Goal: Answer question/provide support: Share knowledge or assist other users

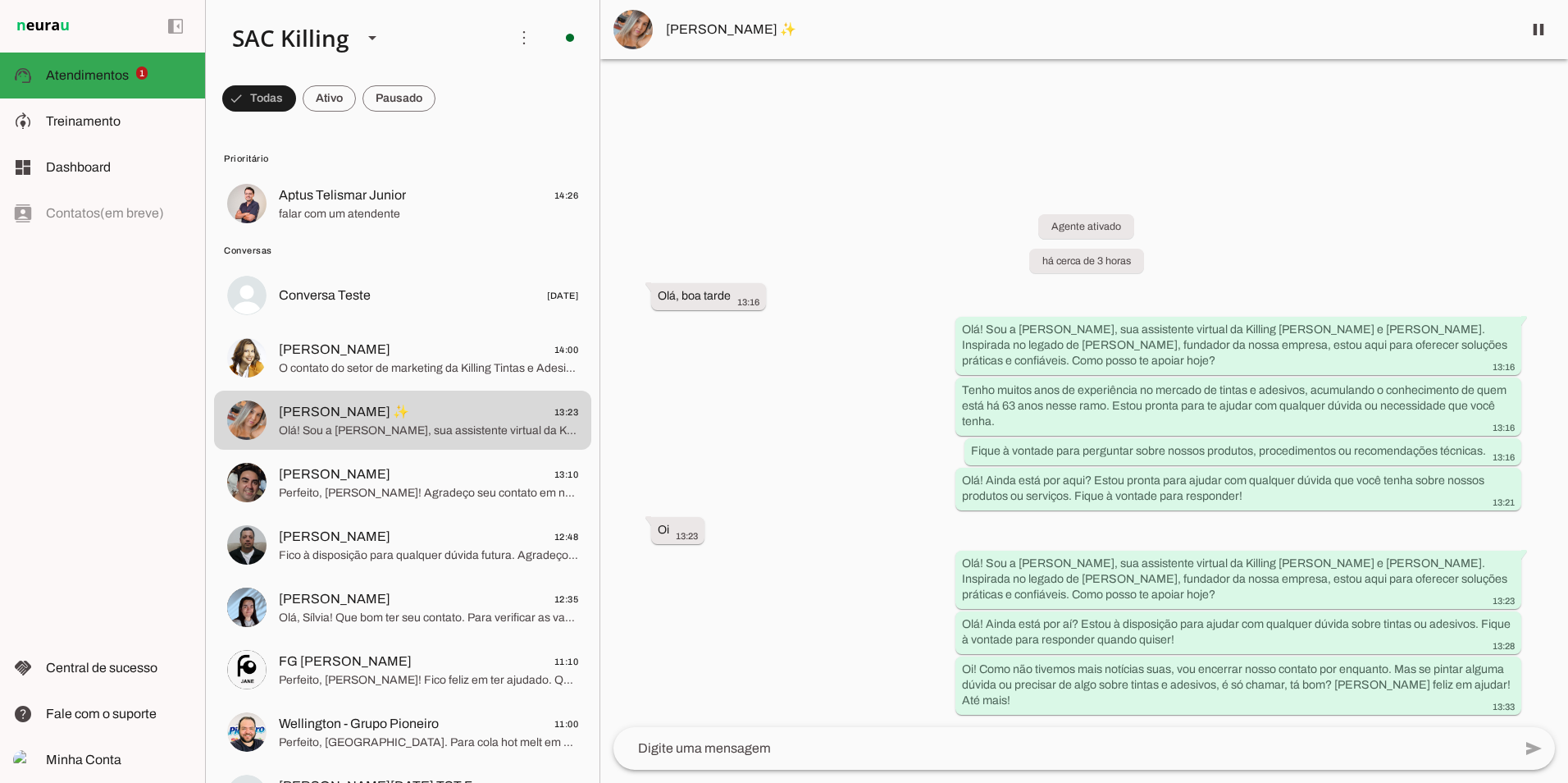
click at [393, 204] on span "Aptus Telismar Junior" at bounding box center [342, 195] width 127 height 19
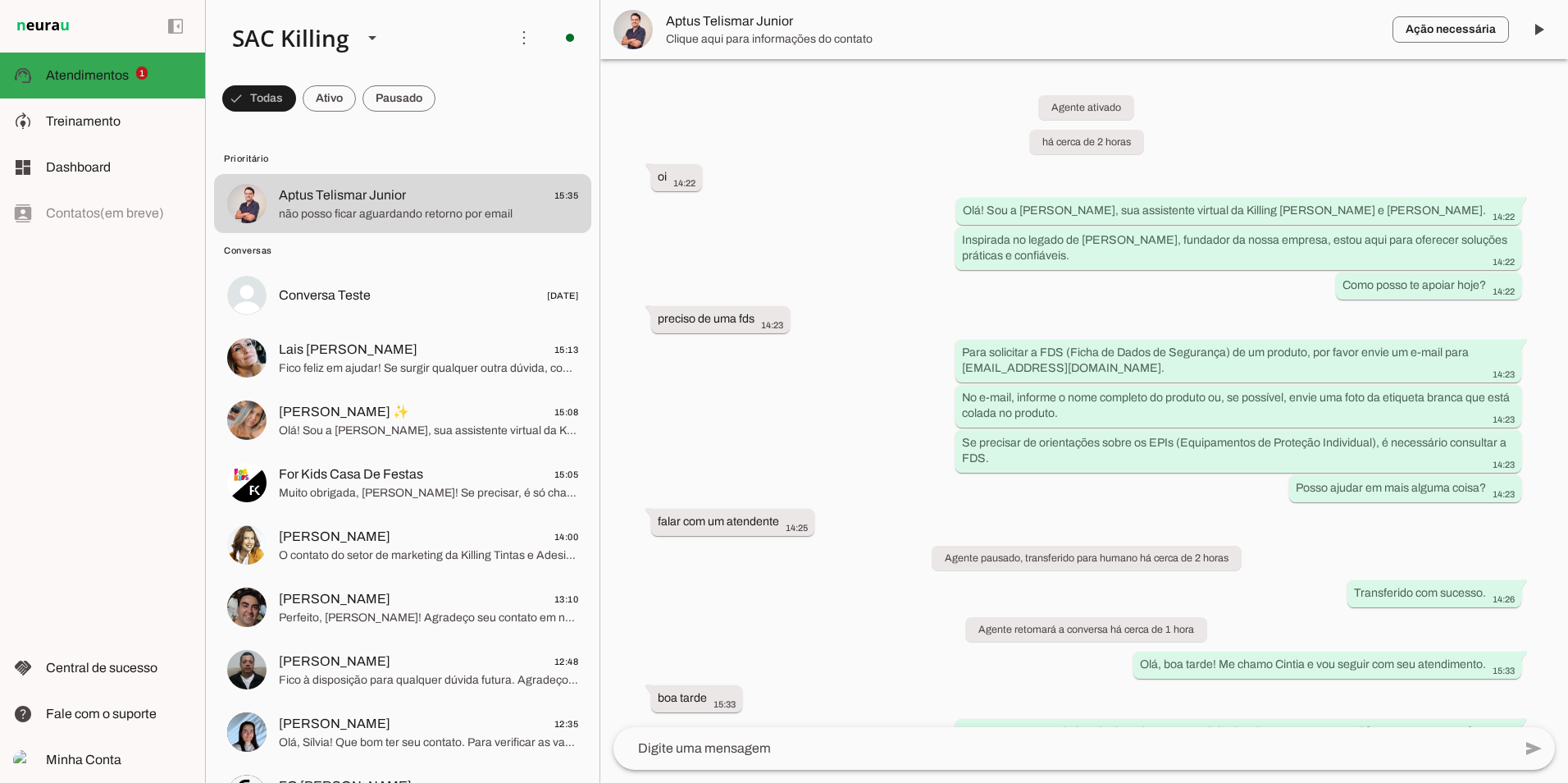
scroll to position [155, 0]
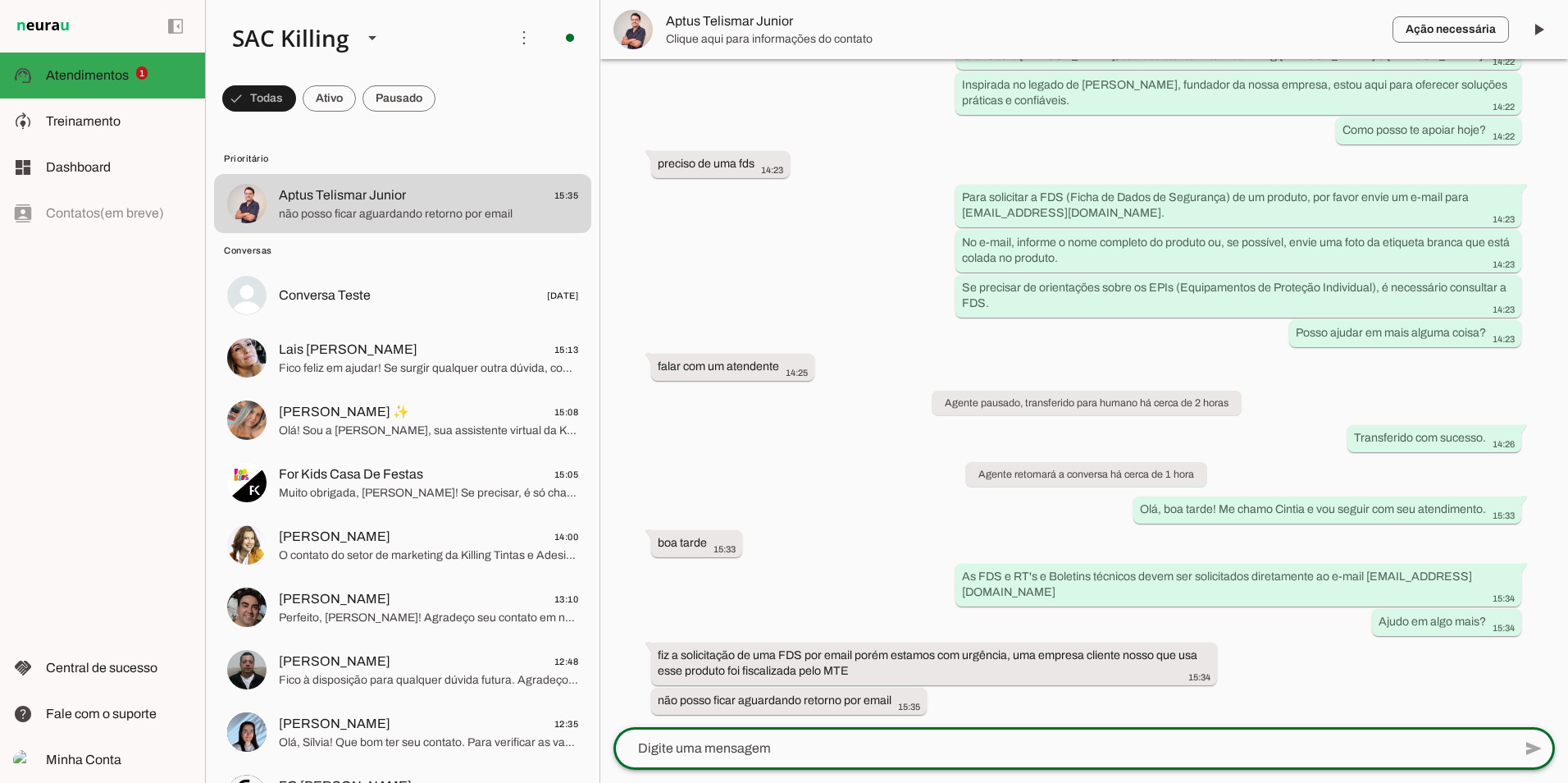
click at [827, 742] on textarea at bounding box center [1063, 748] width 899 height 19
click at [832, 745] on textarea at bounding box center [1063, 748] width 899 height 19
click at [796, 753] on textarea at bounding box center [1063, 748] width 899 height 19
click at [805, 745] on textarea at bounding box center [1063, 748] width 899 height 19
click at [817, 743] on textarea at bounding box center [1063, 748] width 899 height 19
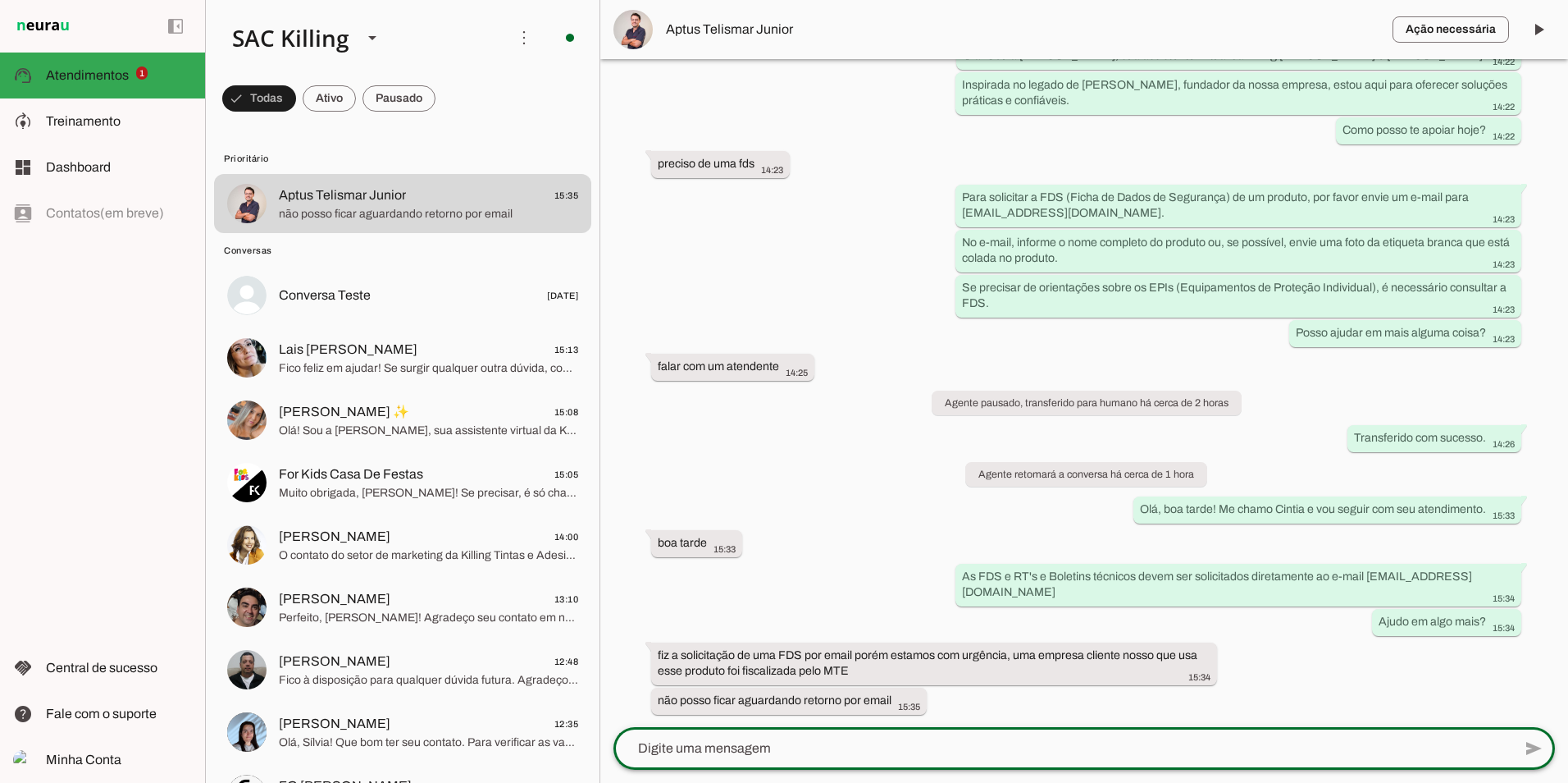
click at [814, 750] on textarea at bounding box center [1063, 748] width 899 height 19
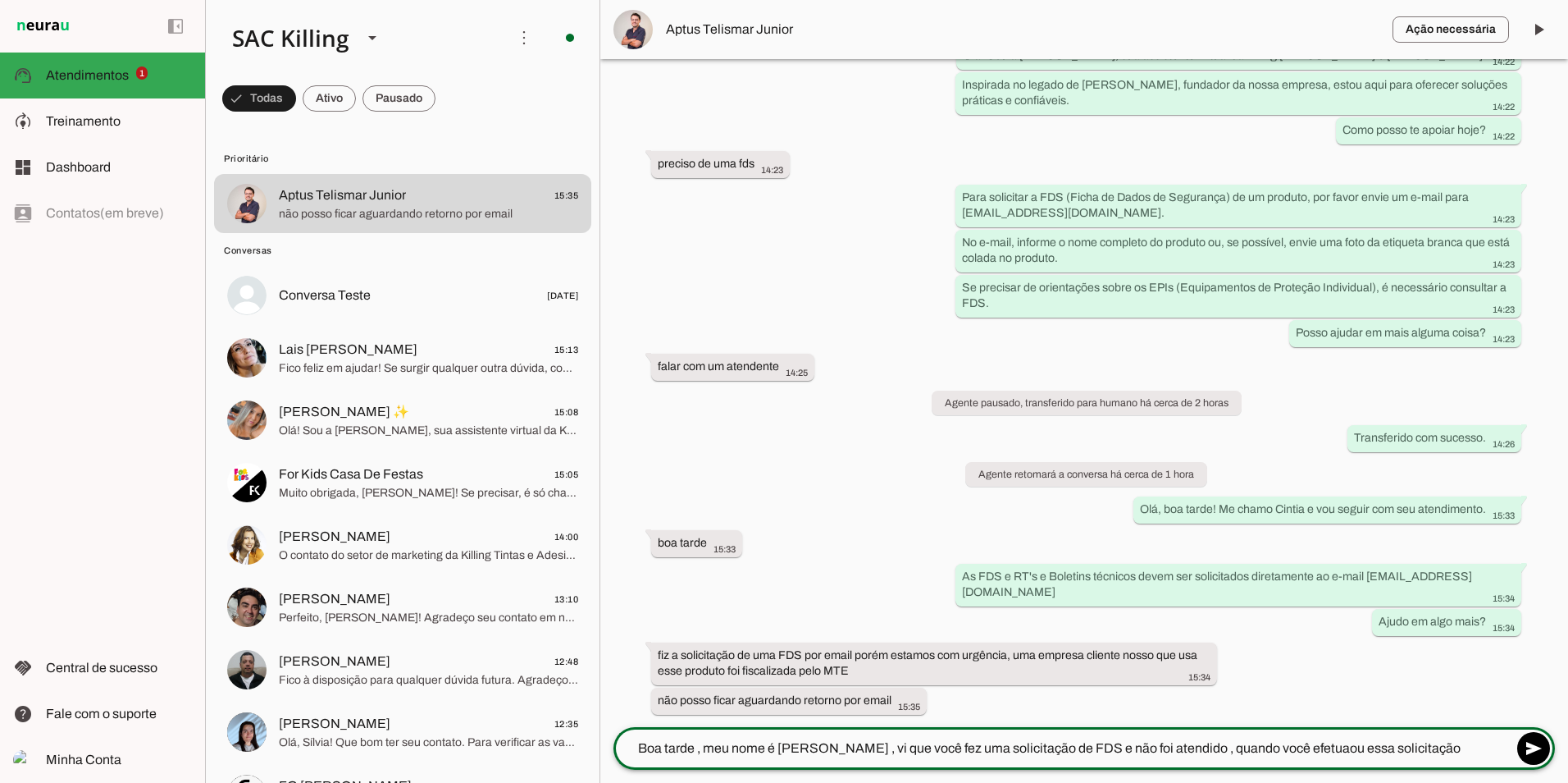
click at [1282, 746] on textarea "Boa tarde , meu nome é [PERSON_NAME] , vi que você fez uma solicitação de FDS e…" at bounding box center [1063, 748] width 899 height 19
click at [1425, 749] on textarea "Boa tarde , meu nome é [PERSON_NAME] , vi que você fez uma solicitação de FDS e…" at bounding box center [1063, 748] width 899 height 19
type textarea "Boa tarde , meu nome é [PERSON_NAME] , vi que você fez uma solicitação de FDS e…"
type md-outlined-text-field "Boa tarde , meu nome é [PERSON_NAME] , vi que você fez uma solicitação de FDS e…"
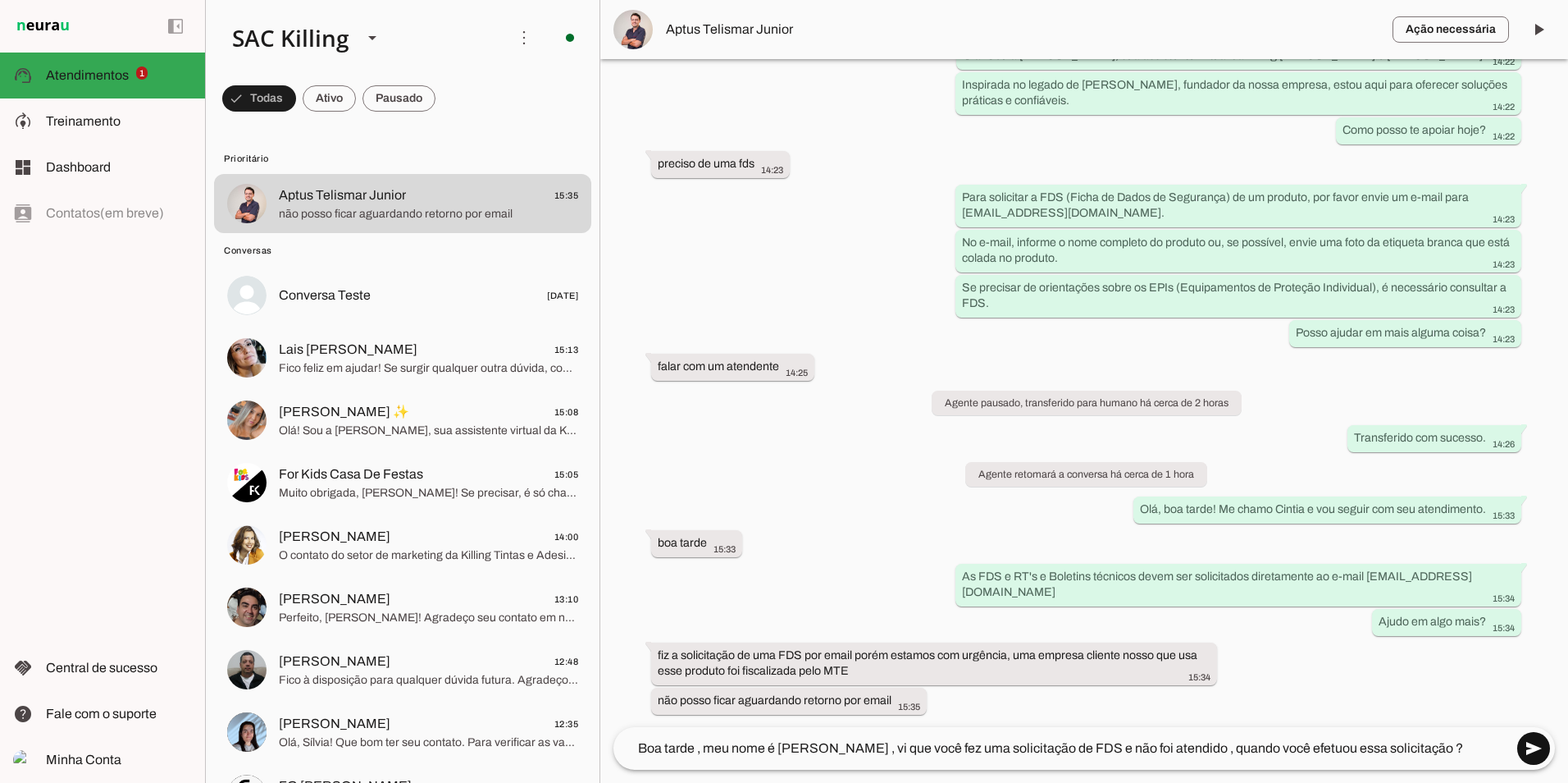
click at [1530, 748] on span at bounding box center [1533, 748] width 40 height 40
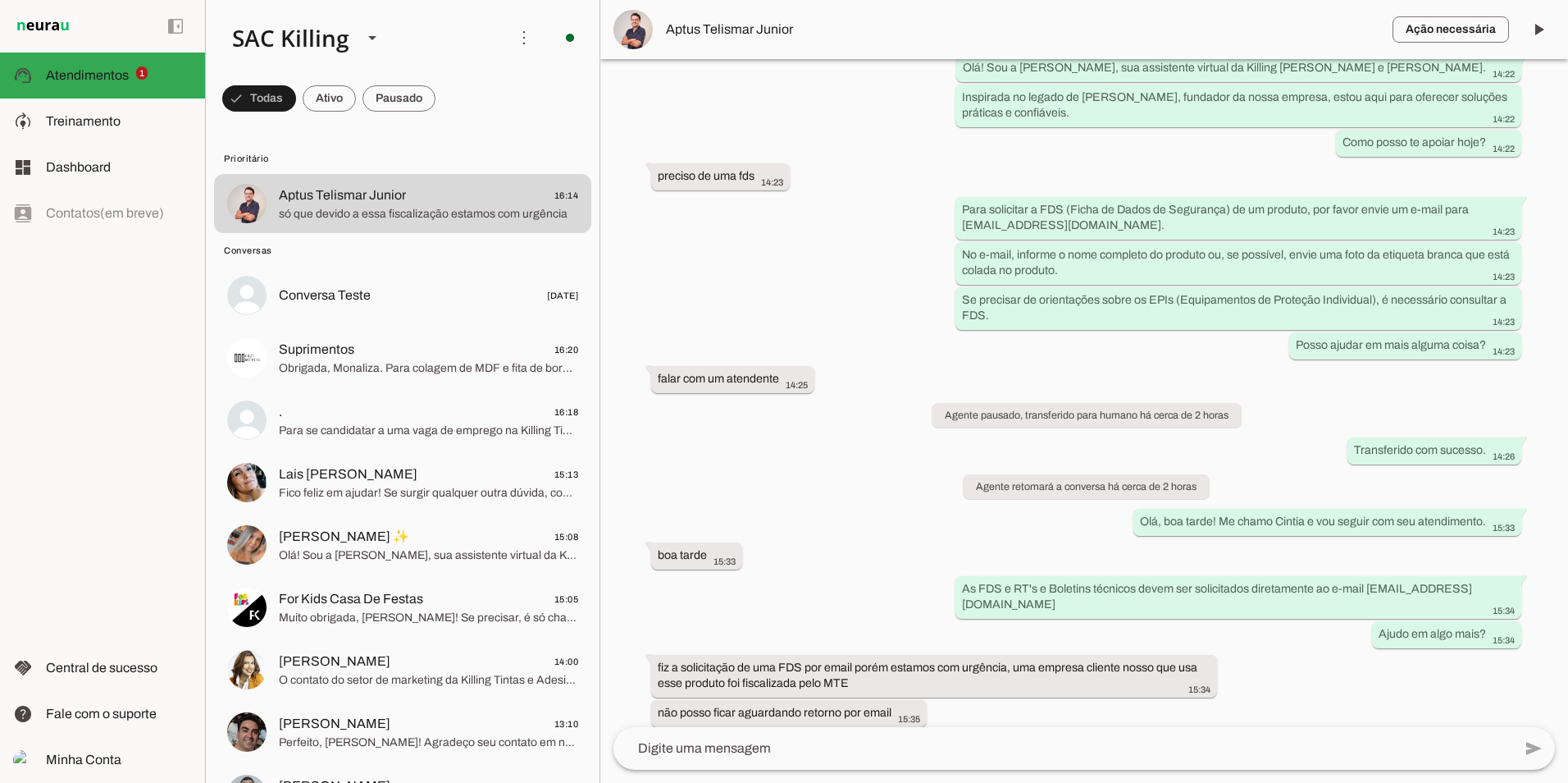
scroll to position [267, 0]
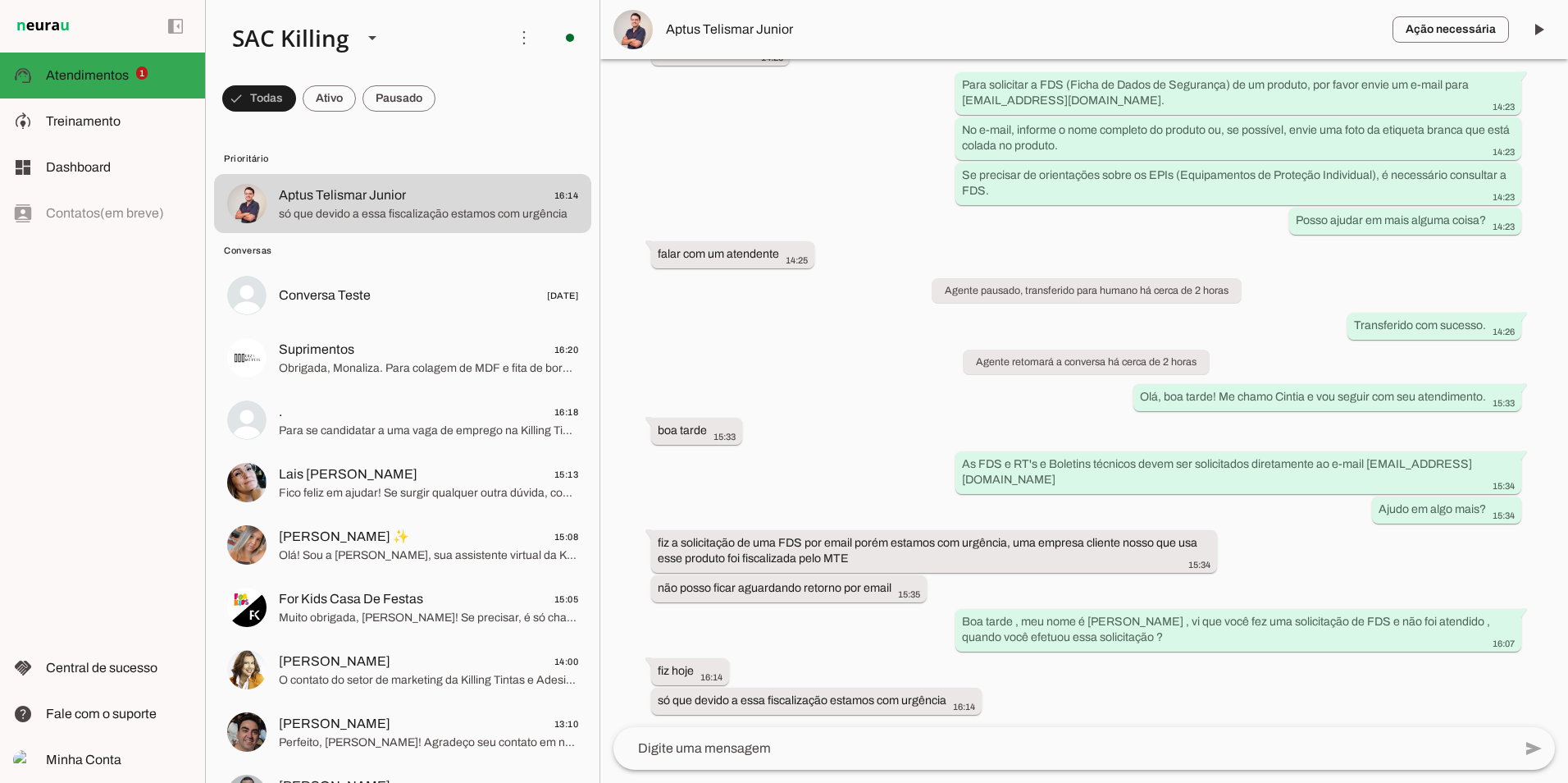
click at [961, 753] on textarea at bounding box center [1063, 748] width 899 height 19
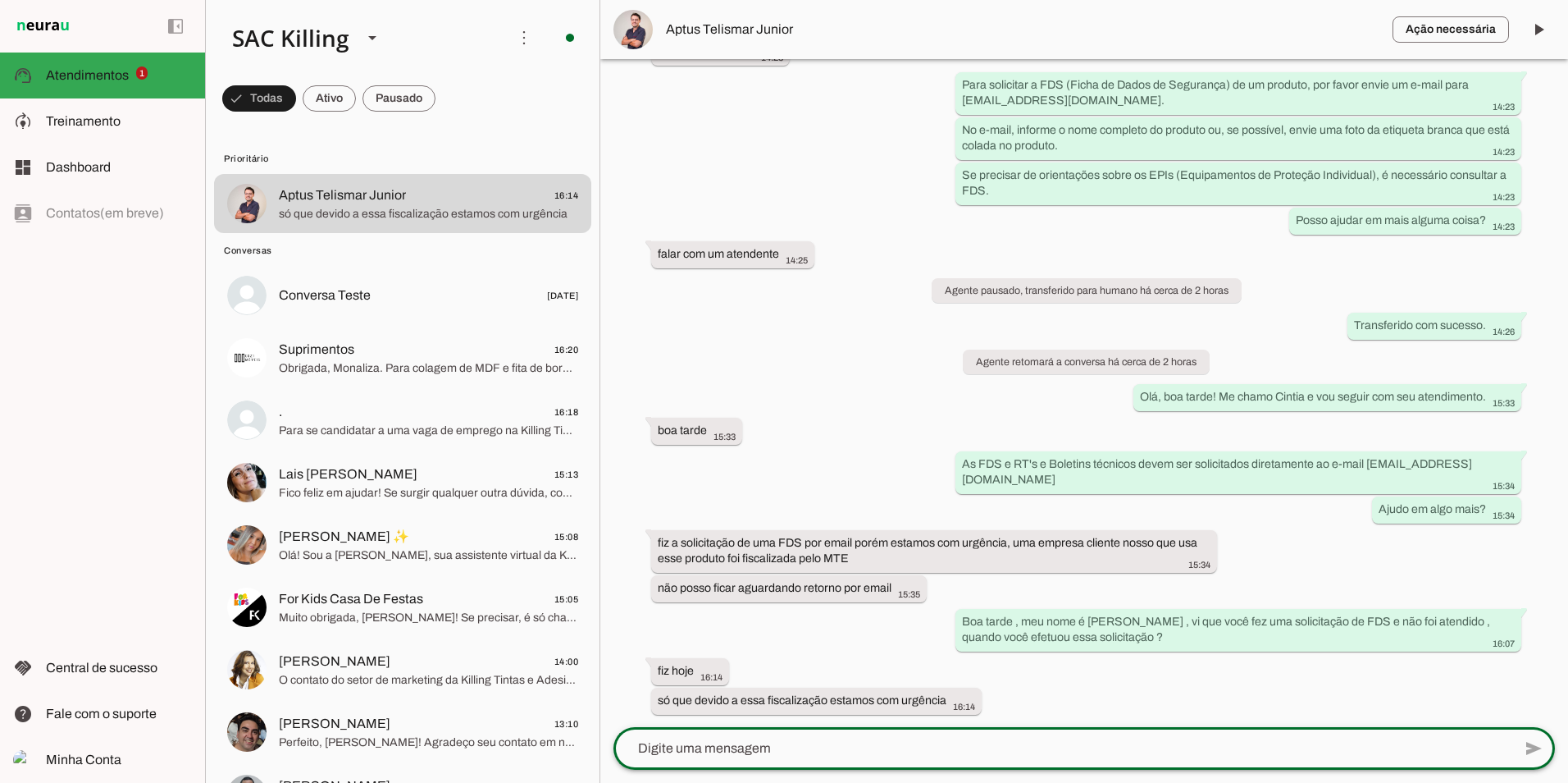
click at [953, 748] on textarea at bounding box center [1063, 748] width 899 height 19
click at [770, 747] on textarea at bounding box center [1063, 748] width 899 height 19
type textarea "qual o e-mail que você mandou ? vamos priorizar ele"
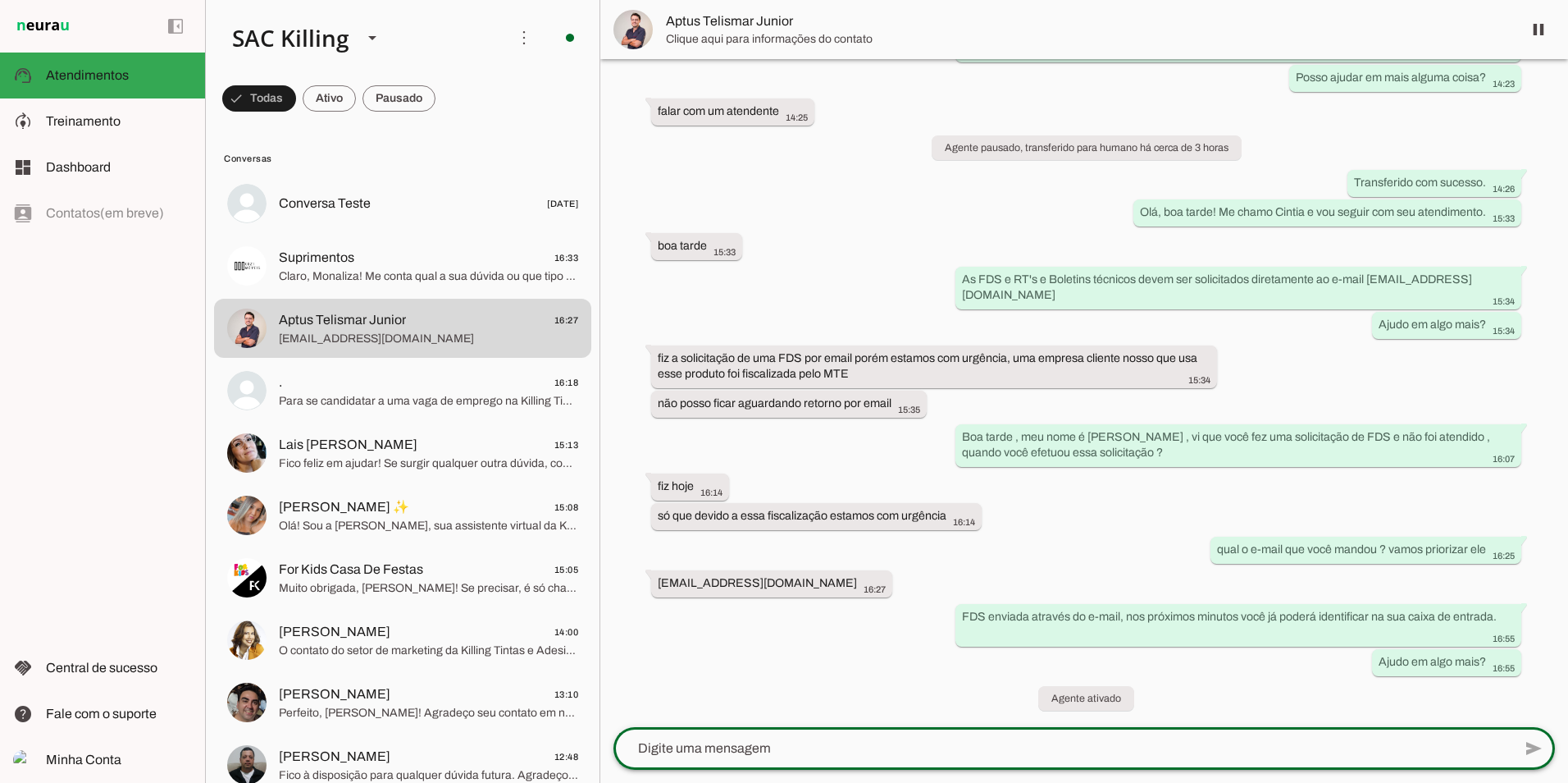
scroll to position [410, 0]
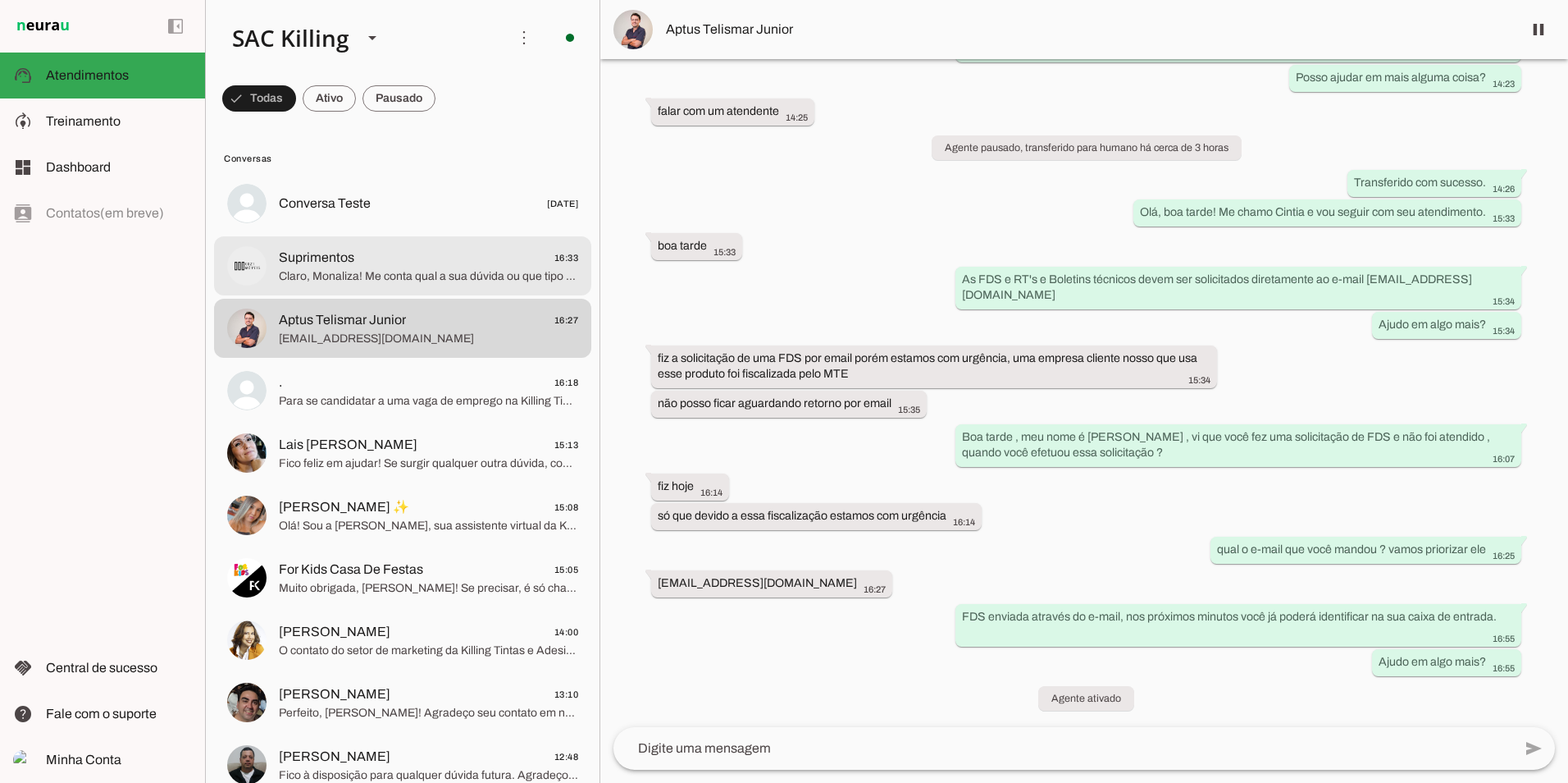
click at [391, 277] on span "Claro, Monaliza! Me conta qual a sua dúvida ou que tipo de ajuda você precisa e…" at bounding box center [428, 276] width 299 height 17
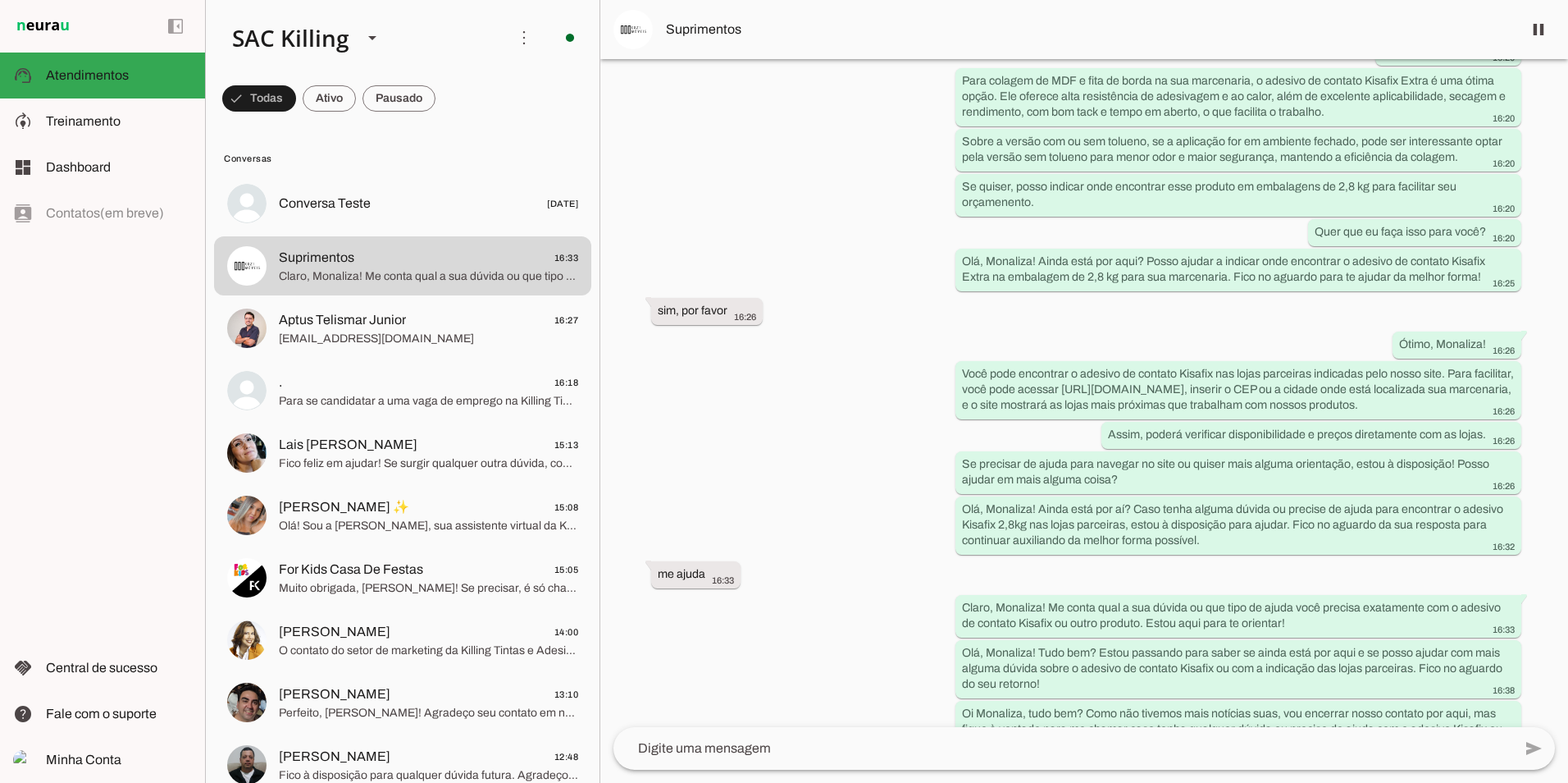
scroll to position [2060, 0]
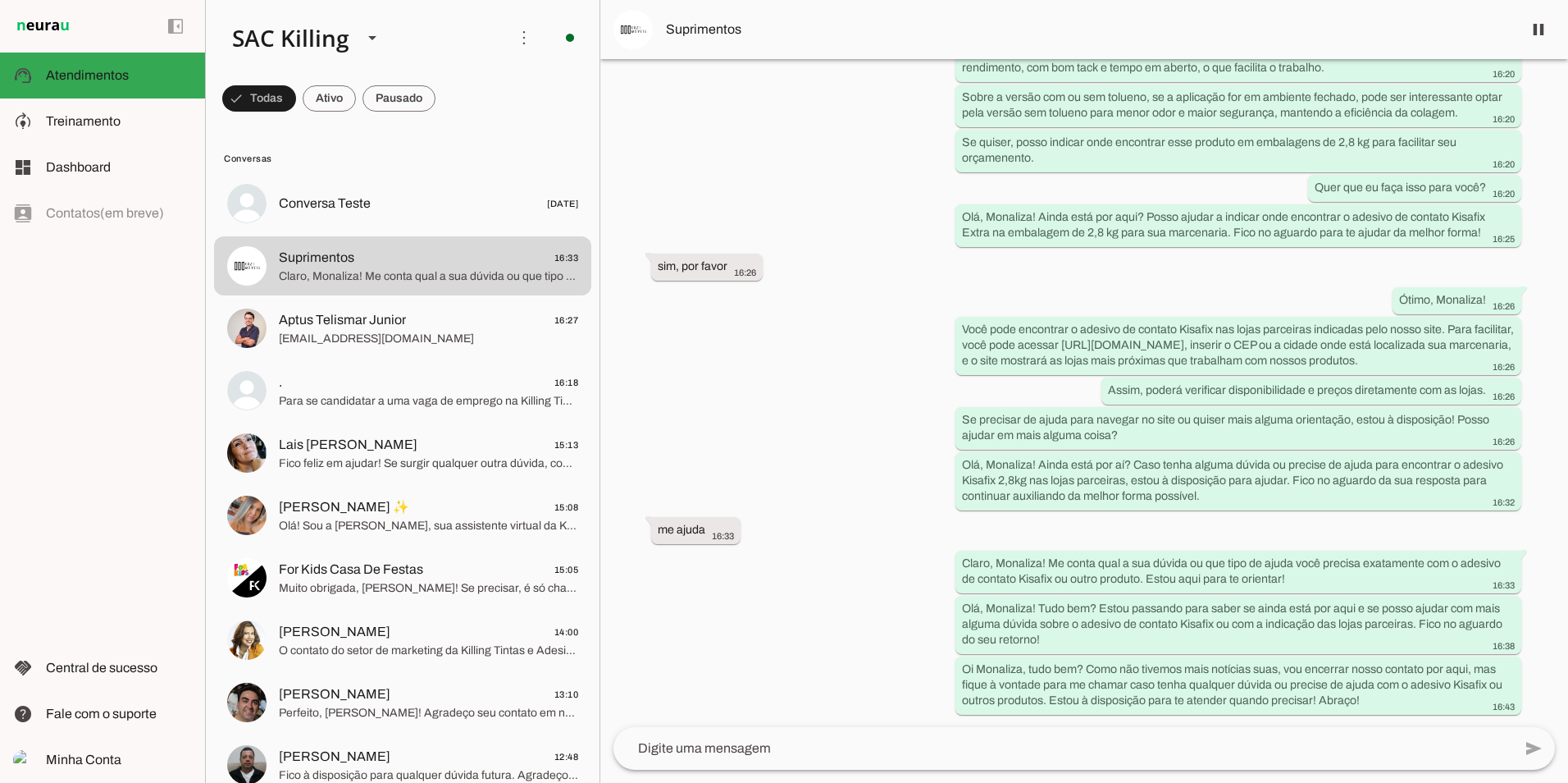
click at [797, 157] on div "Agente ativado há cerca de 1 hora Olá! Boa tarde! 16:12 Olá! Sou a [PERSON_NAME…" at bounding box center [1084, 393] width 968 height 668
